Goal: Transaction & Acquisition: Subscribe to service/newsletter

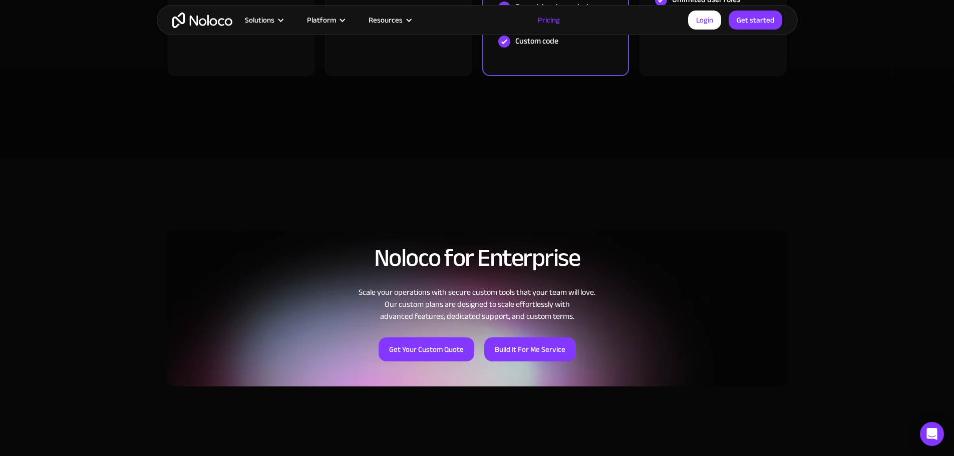
scroll to position [586, 0]
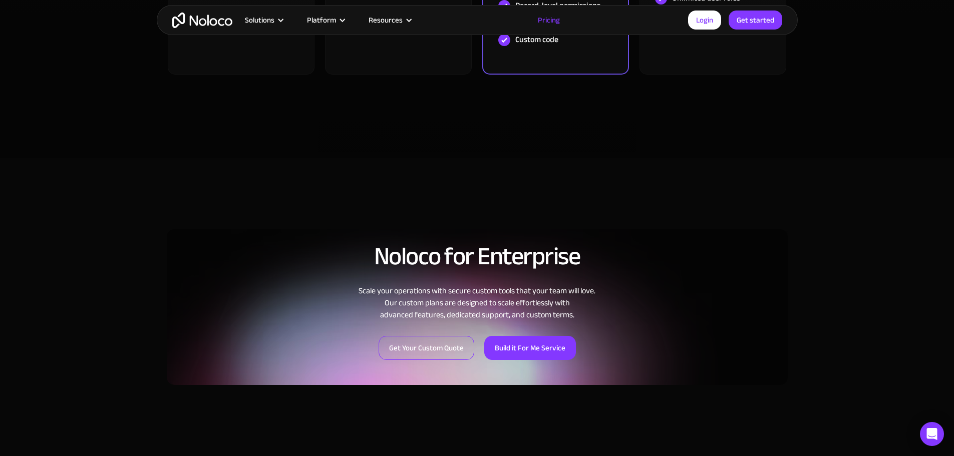
click at [407, 343] on link "Get Your Custom Quote" at bounding box center [427, 348] width 96 height 24
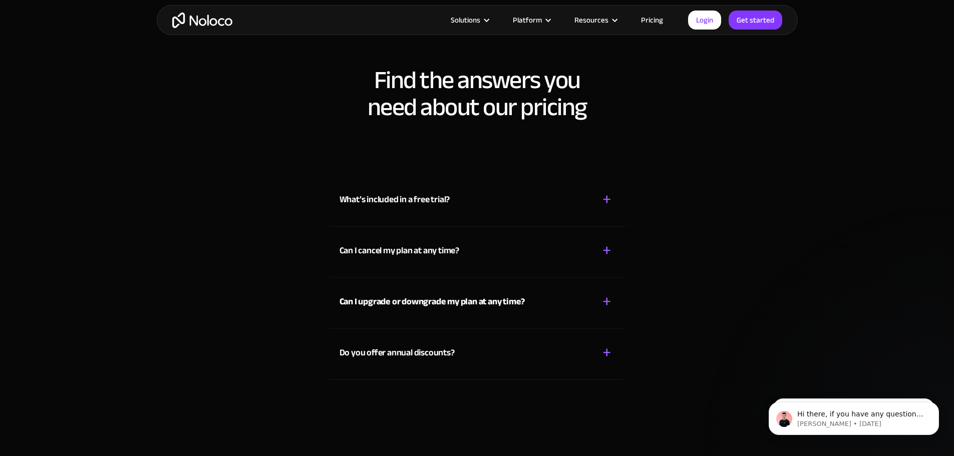
scroll to position [1036, 0]
click at [422, 196] on div "What’s included in a free trial?" at bounding box center [394, 199] width 111 height 15
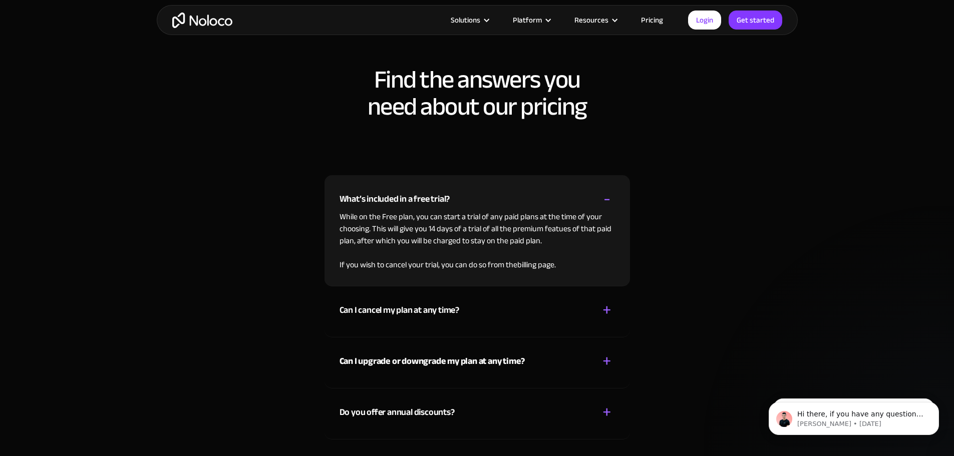
click at [422, 196] on div "What’s included in a free trial?" at bounding box center [394, 199] width 111 height 15
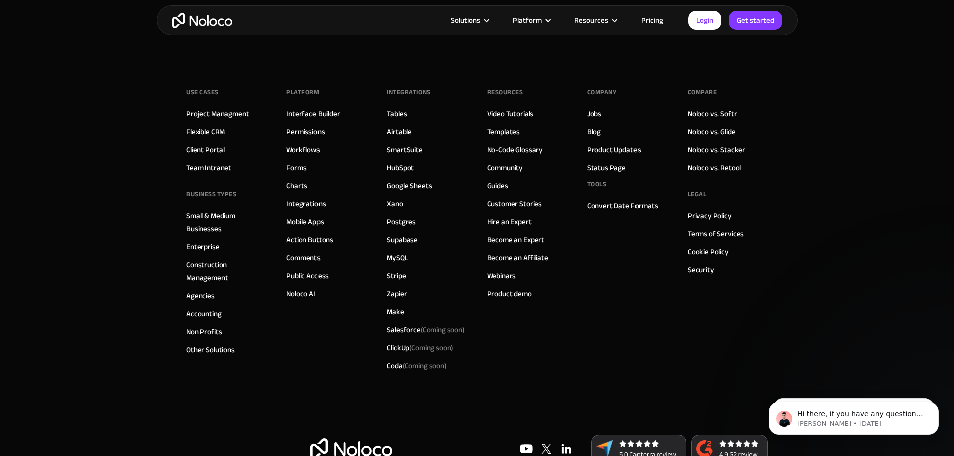
scroll to position [5770, 0]
click at [520, 263] on link "Become an Affiliate" at bounding box center [517, 256] width 61 height 13
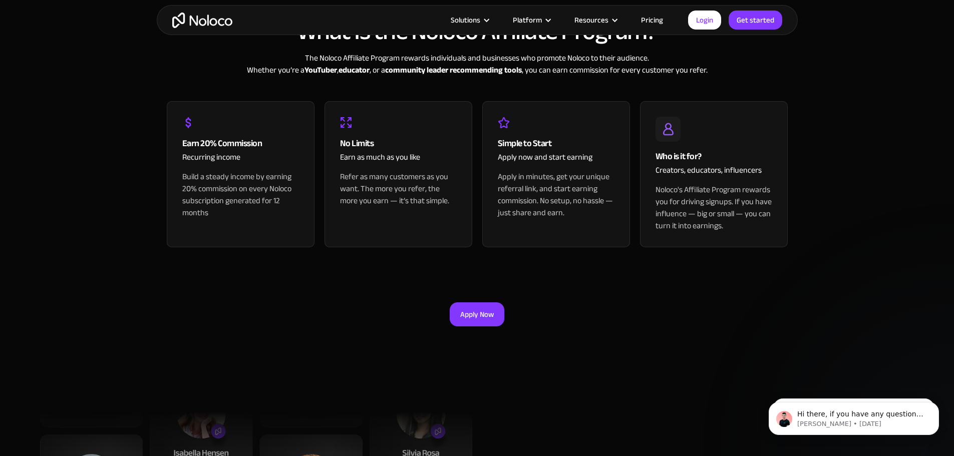
scroll to position [322, 0]
click at [480, 308] on link "Apply Now" at bounding box center [477, 314] width 55 height 24
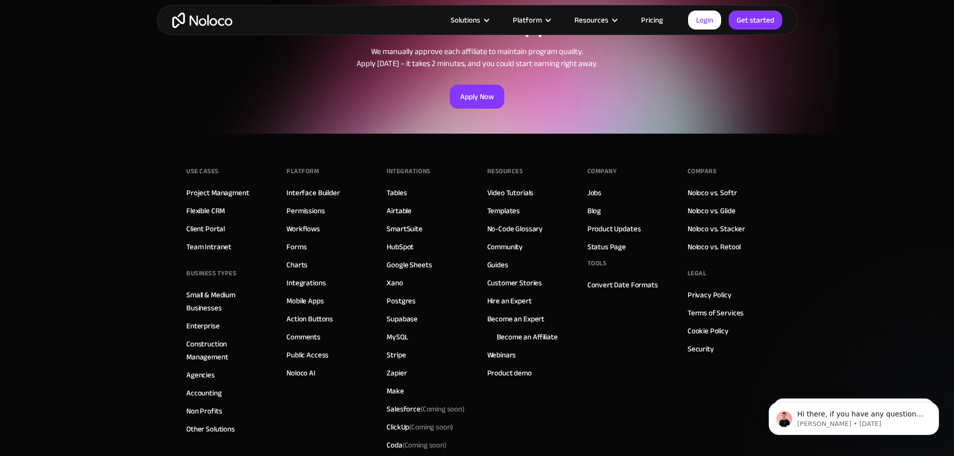
scroll to position [1504, 0]
click at [498, 375] on link "Product demo" at bounding box center [509, 372] width 45 height 13
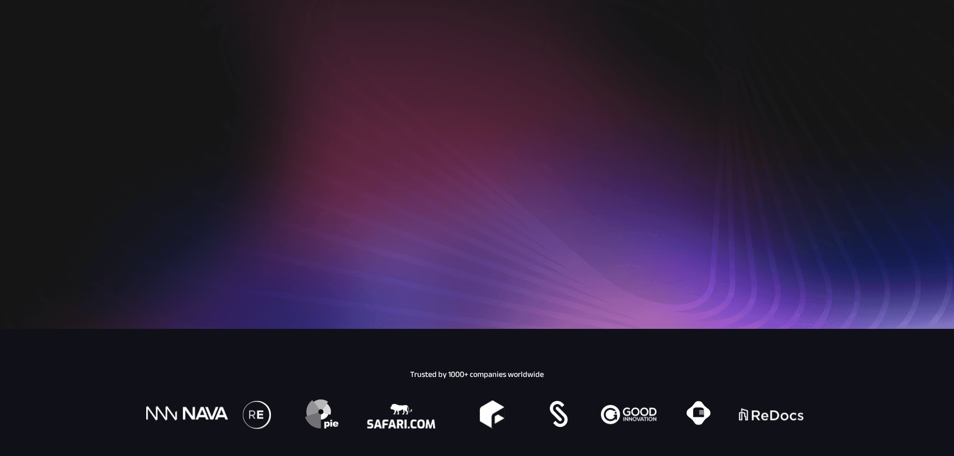
scroll to position [212, 0]
